Goal: Find specific page/section: Find specific page/section

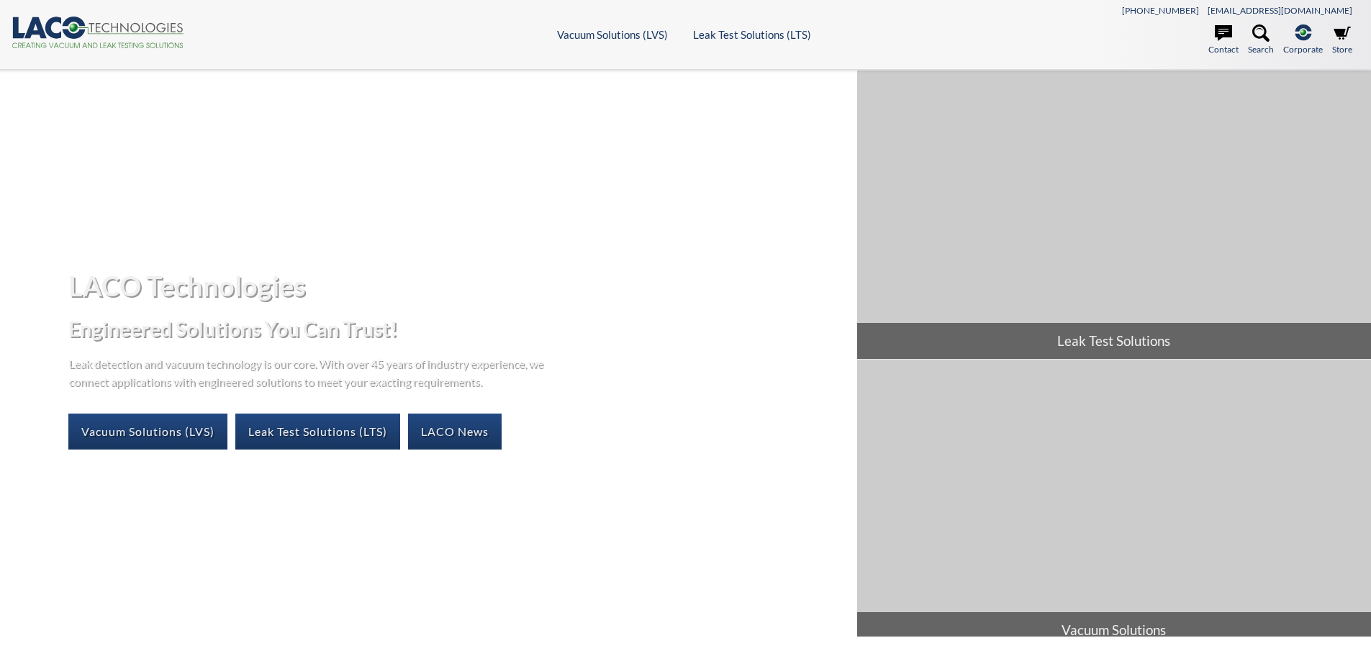
select select "语言翻译微件"
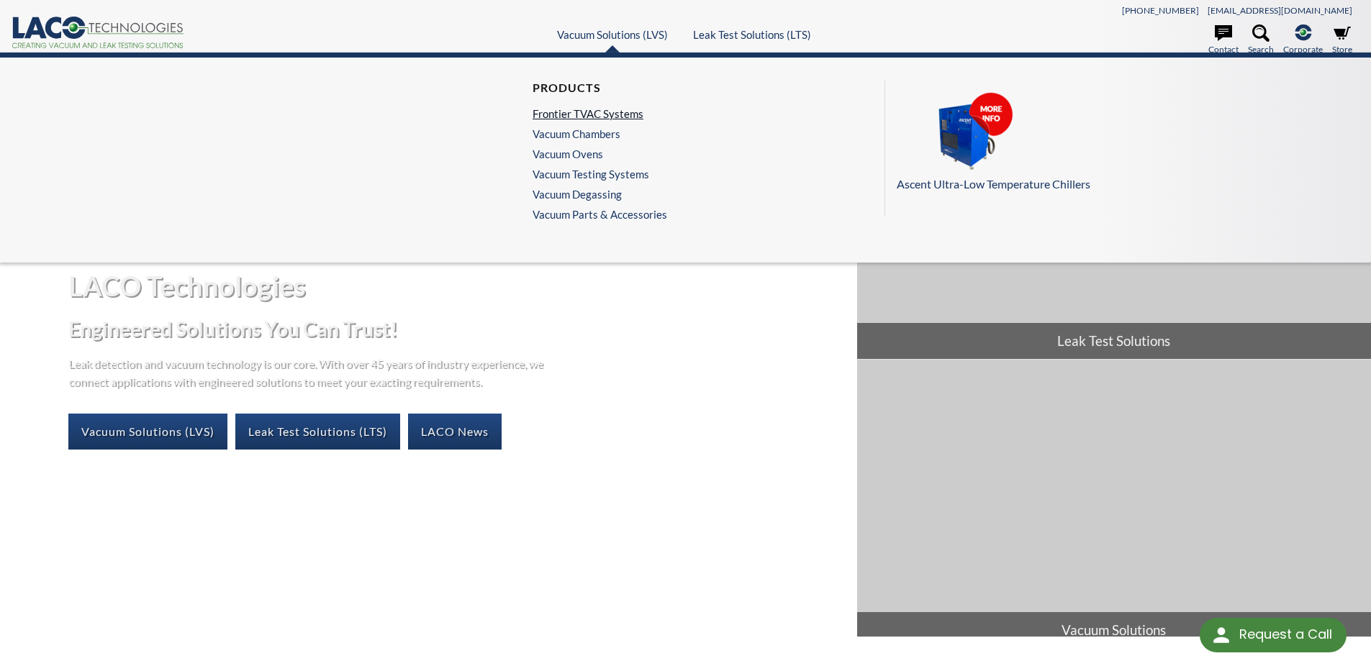
click at [596, 118] on link "Frontier TVAC Systems" at bounding box center [595, 113] width 127 height 13
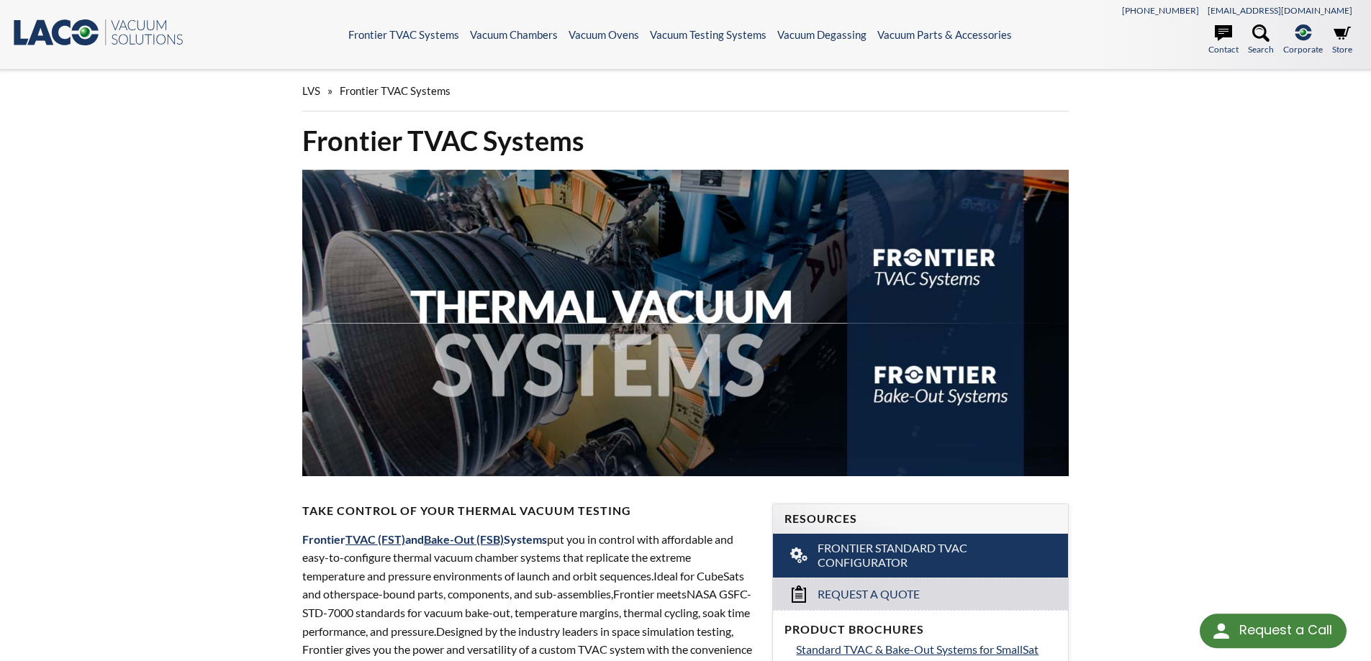
select select "语言翻译微件"
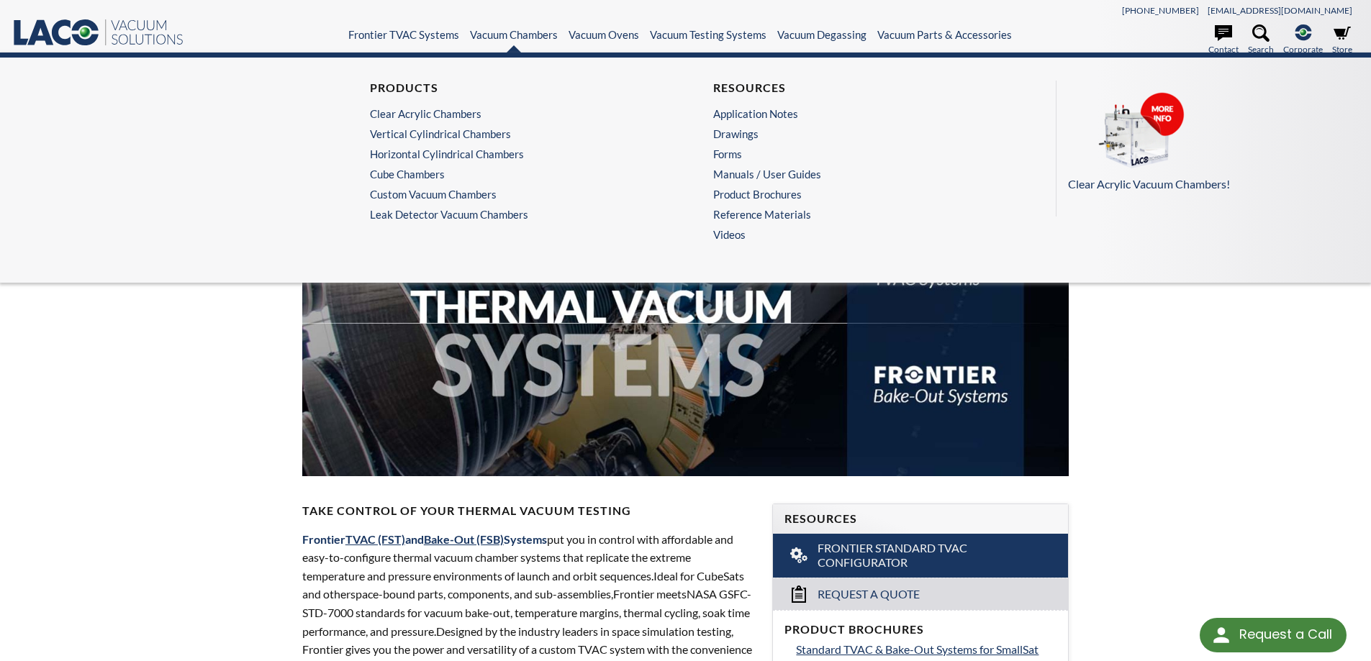
click at [447, 142] on ul "Products Clear Acrylic [PERSON_NAME] Vertical Cylindrical [PERSON_NAME] Horizon…" at bounding box center [514, 151] width 288 height 140
click at [451, 140] on ul "Products Clear Acrylic [PERSON_NAME] Vertical Cylindrical [PERSON_NAME] Horizon…" at bounding box center [514, 151] width 288 height 140
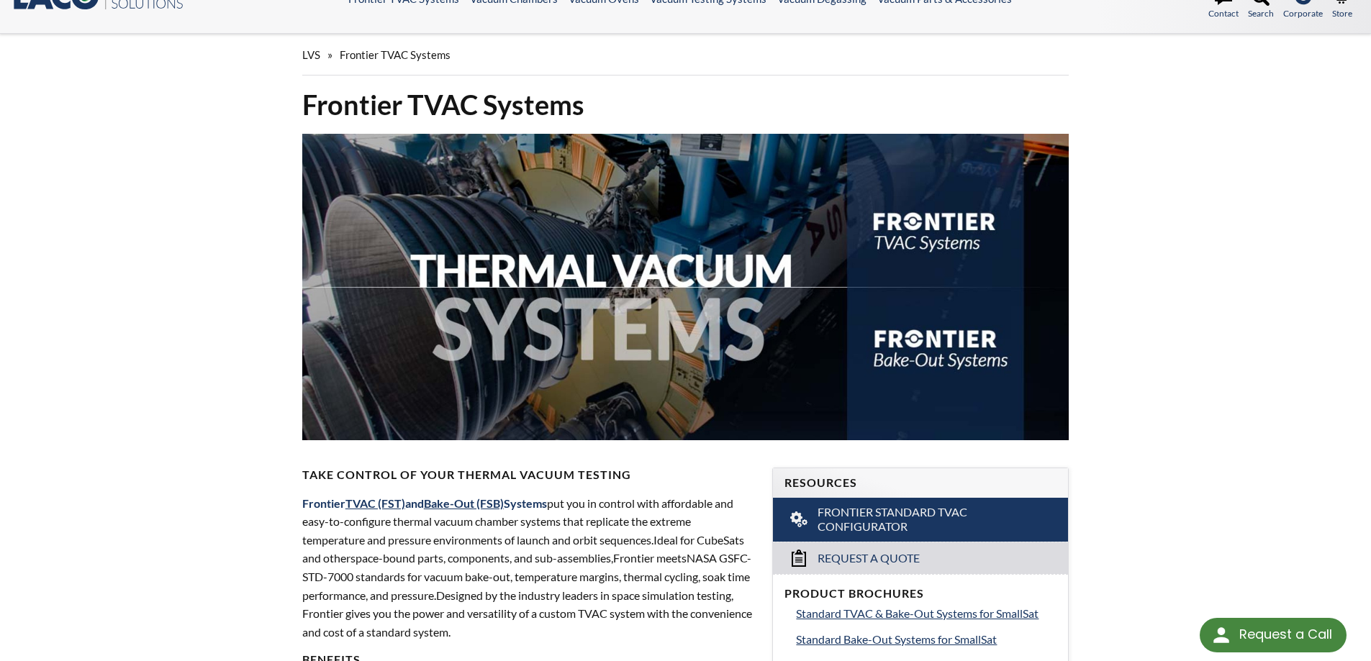
scroll to position [72, 0]
